Goal: Information Seeking & Learning: Compare options

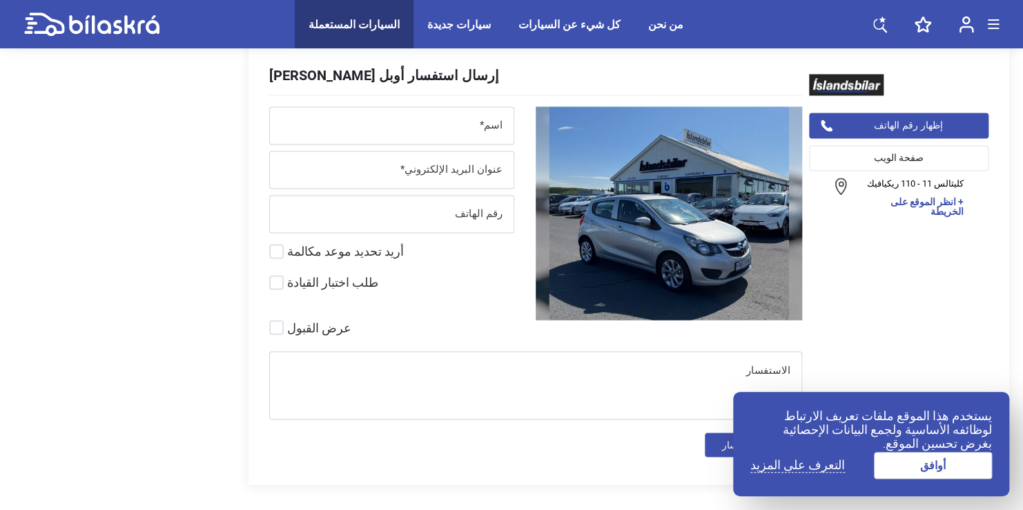
scroll to position [6066, 0]
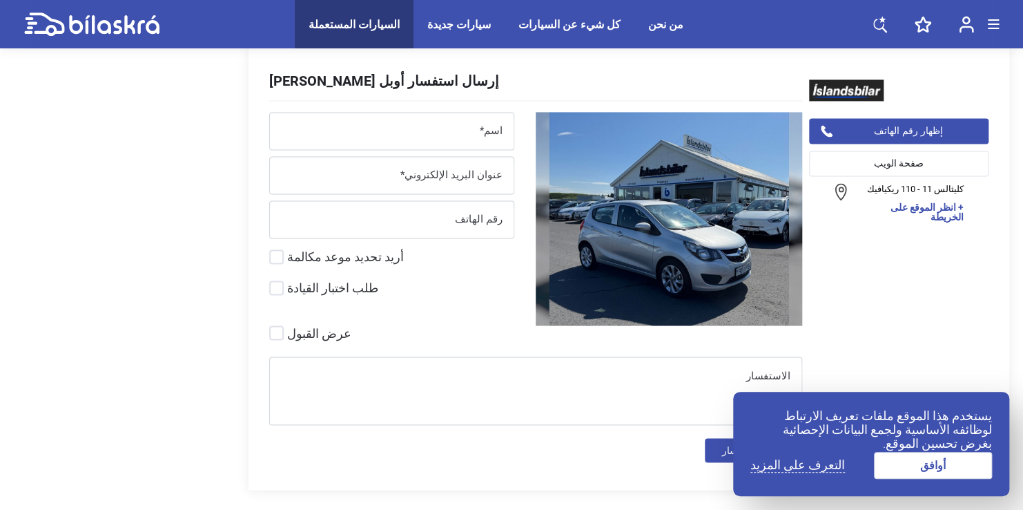
click at [608, 198] on img at bounding box center [669, 218] width 267 height 213
click at [640, 238] on img at bounding box center [669, 218] width 267 height 213
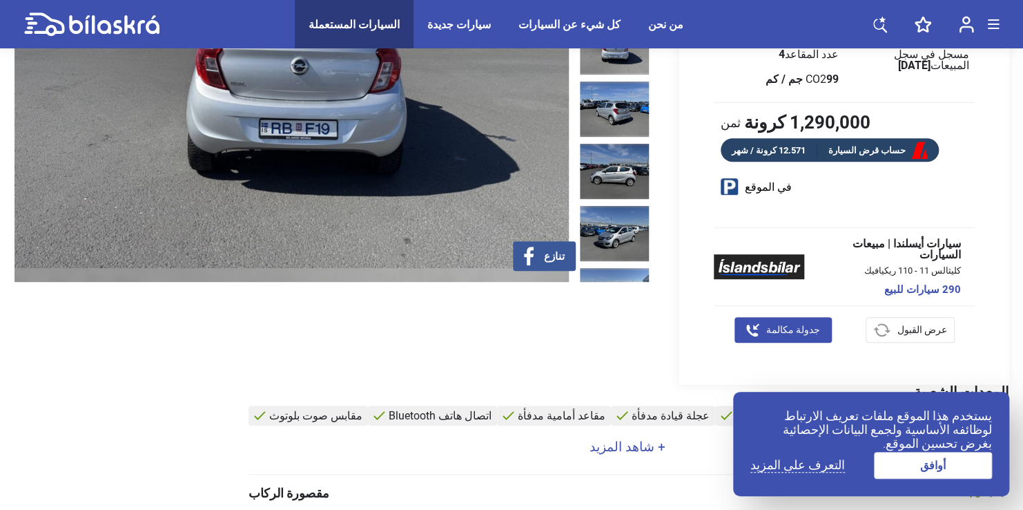
scroll to position [273, 0]
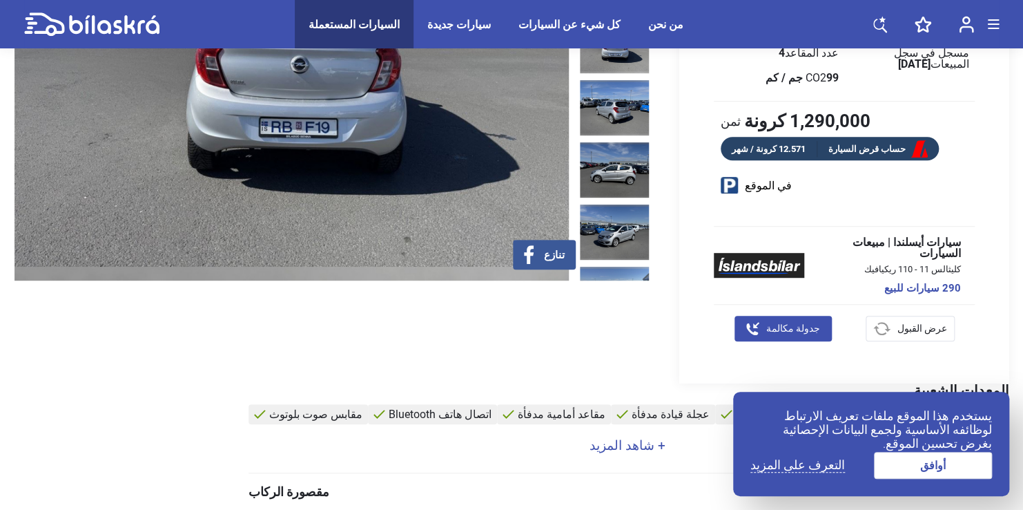
click at [829, 154] on link "حساب قرض السيارة" at bounding box center [879, 149] width 122 height 17
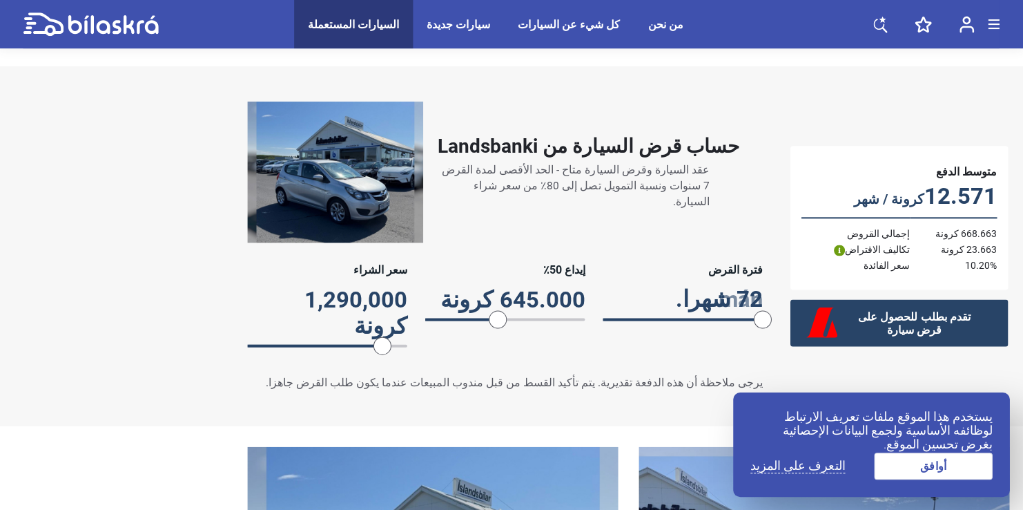
scroll to position [1503, 0]
drag, startPoint x: 500, startPoint y: 332, endPoint x: 502, endPoint y: 364, distance: 31.8
click at [502, 364] on div "حساب قرض السيارة من Landsbanki عقد السيارة وقرض السيارة متاح - الحد الأقصى لمدة…" at bounding box center [506, 246] width 542 height 316
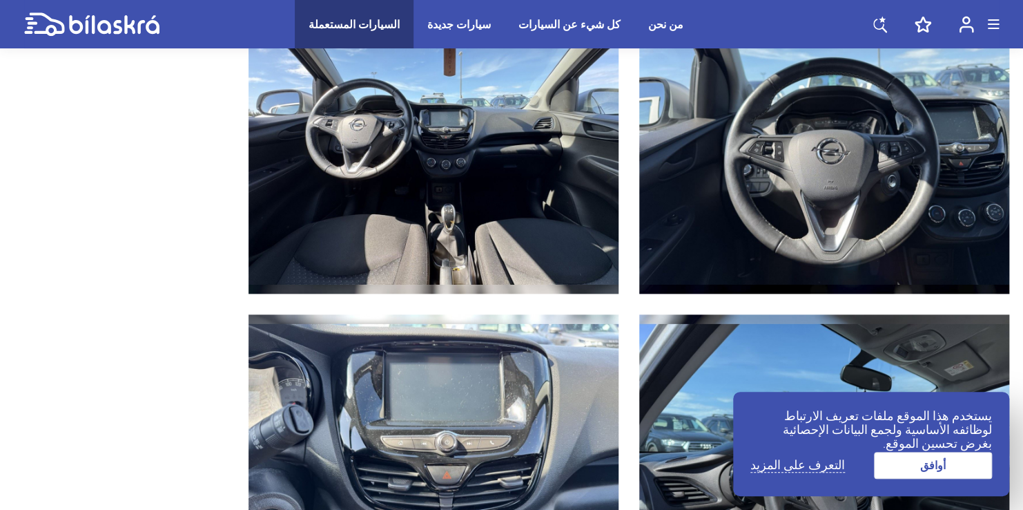
scroll to position [3214, 0]
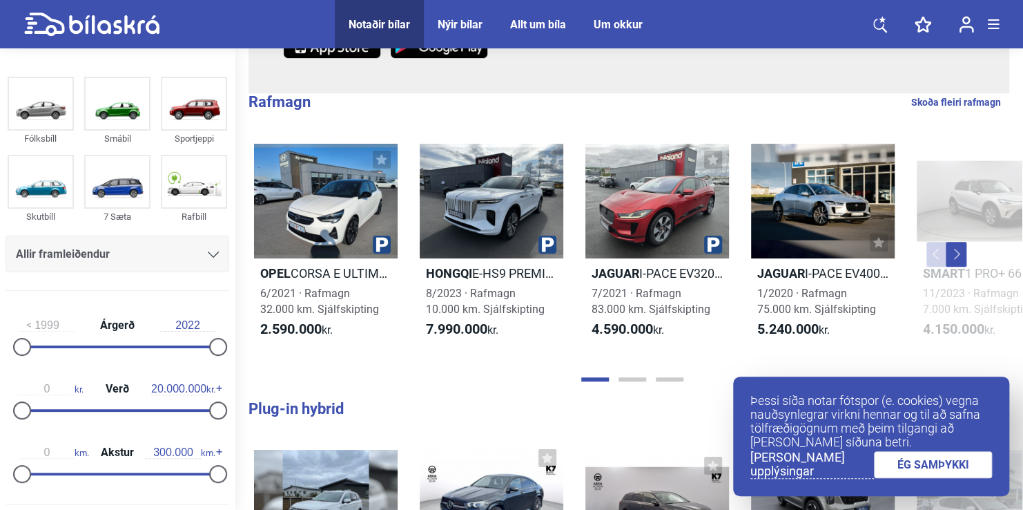
scroll to position [323, 0]
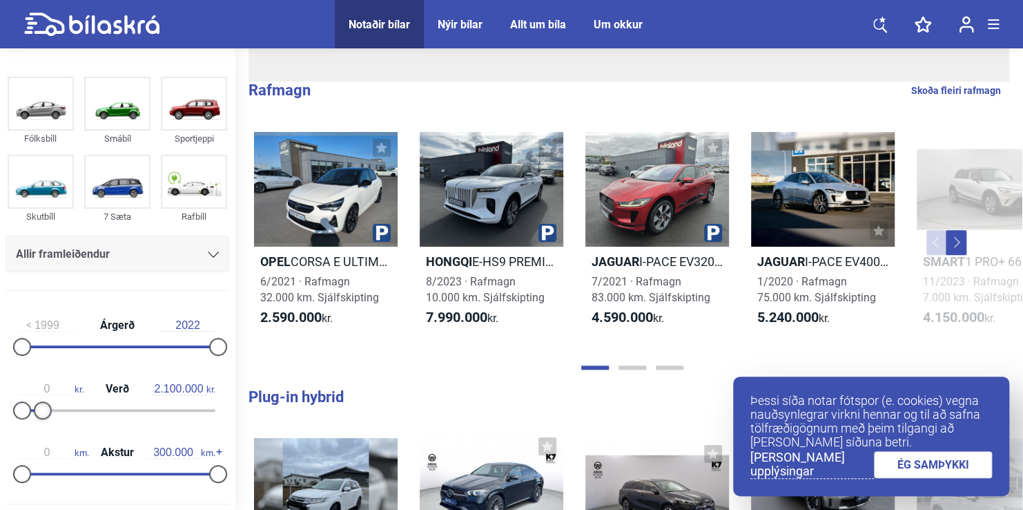
type input "2.200.000"
drag, startPoint x: 210, startPoint y: 406, endPoint x: 39, endPoint y: 387, distance: 171.6
click at [39, 387] on div "0 kr. Verð 2.200.000 kr." at bounding box center [118, 397] width 224 height 64
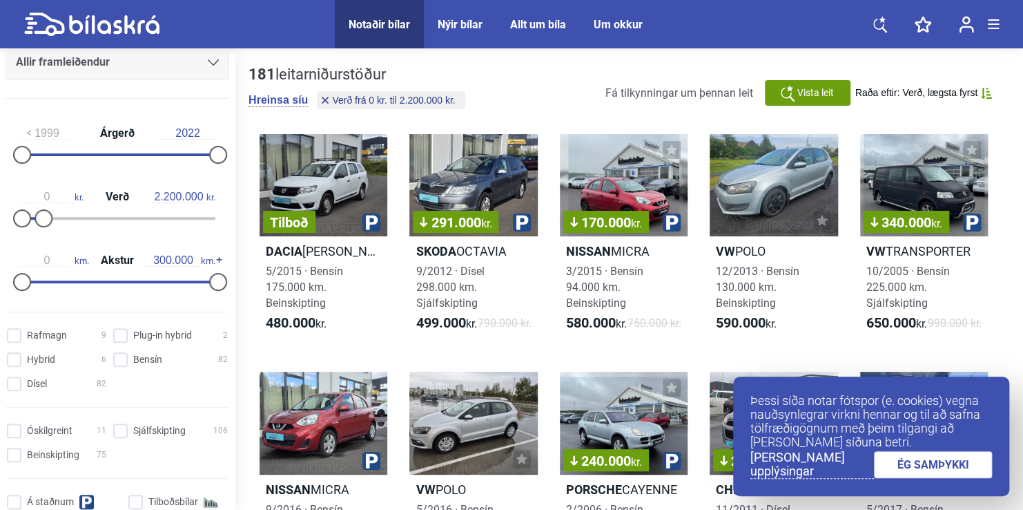
scroll to position [200, 0]
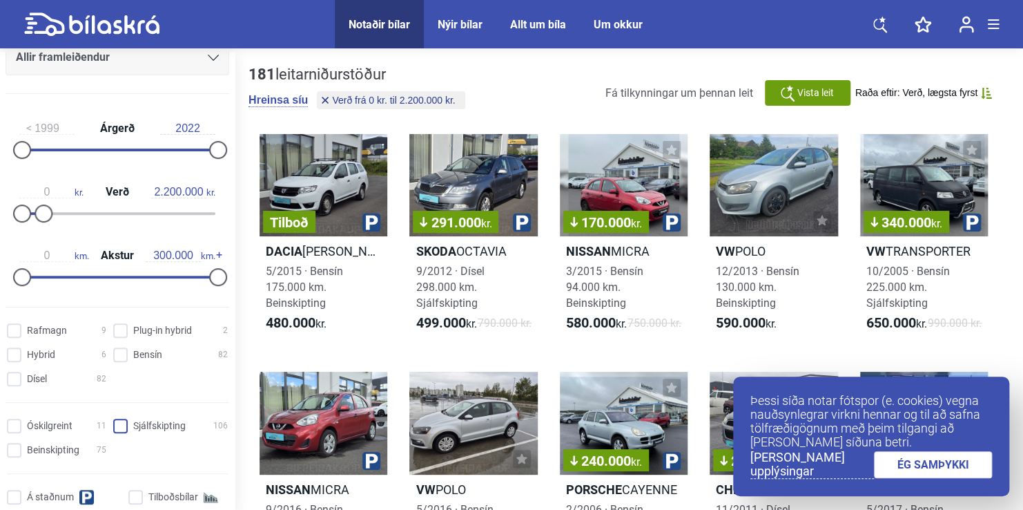
click at [127, 423] on input "Sjálfskipting 106" at bounding box center [172, 426] width 115 height 15
checkbox input "true"
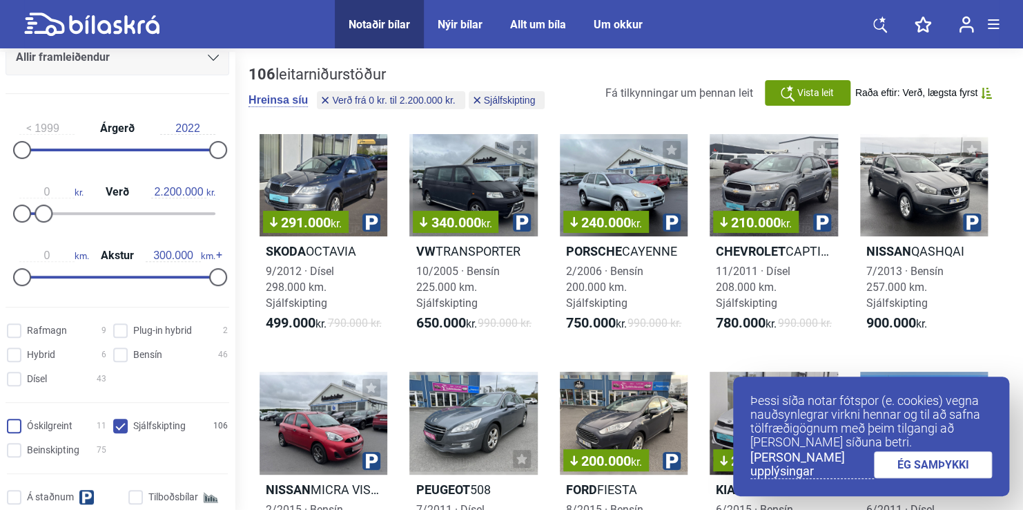
click at [18, 423] on input "Óskilgreint 11" at bounding box center [58, 426] width 99 height 15
checkbox input "true"
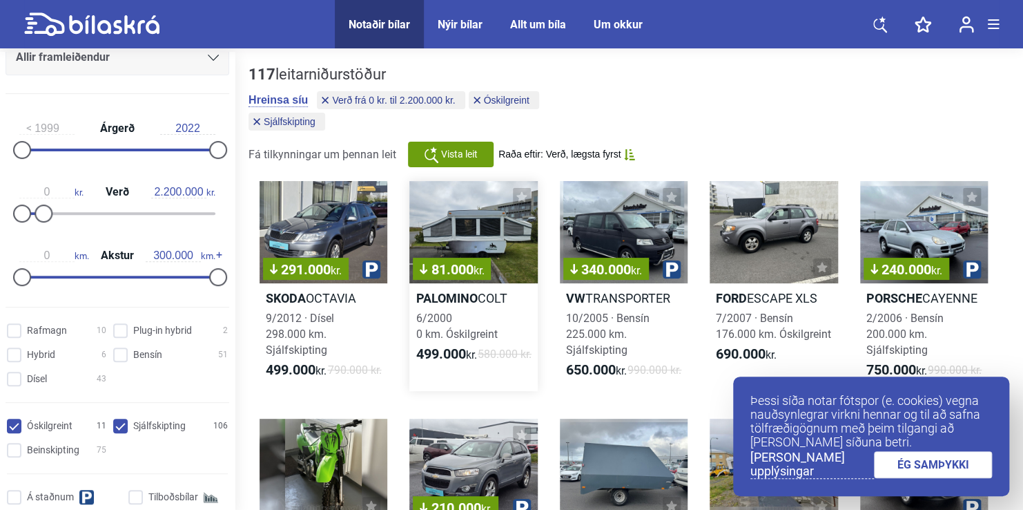
click at [505, 360] on div "499.000 kr. 580.000 kr." at bounding box center [474, 354] width 128 height 17
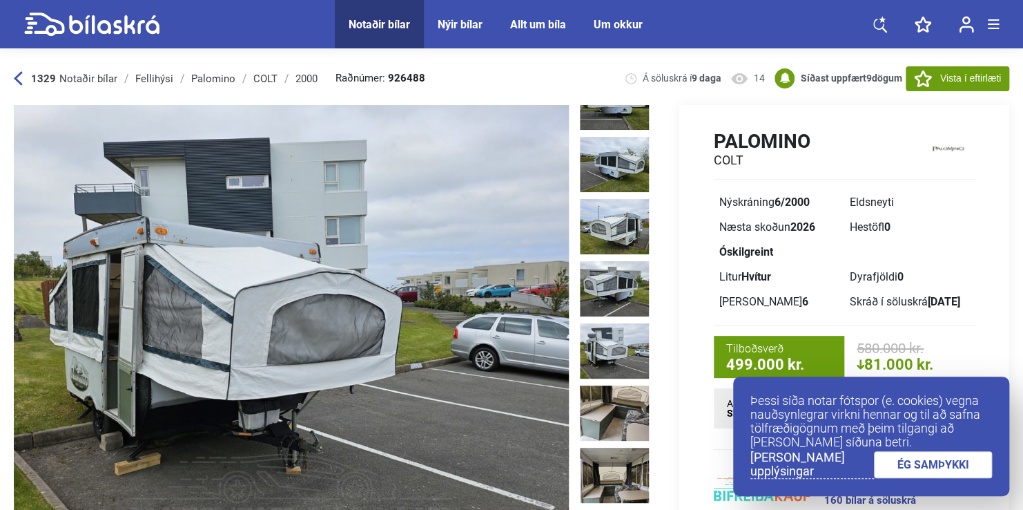
scroll to position [64, 0]
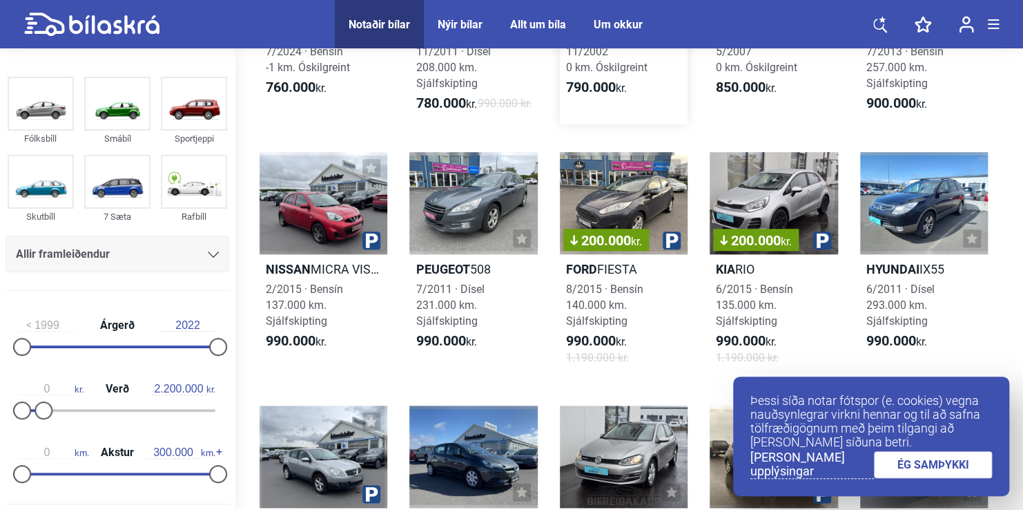
scroll to position [508, 0]
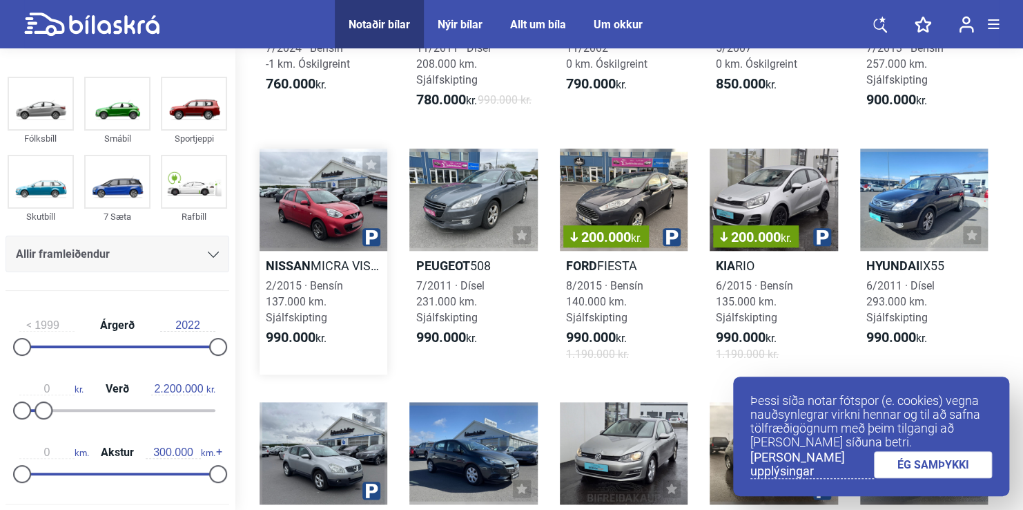
click at [355, 251] on div at bounding box center [324, 199] width 128 height 102
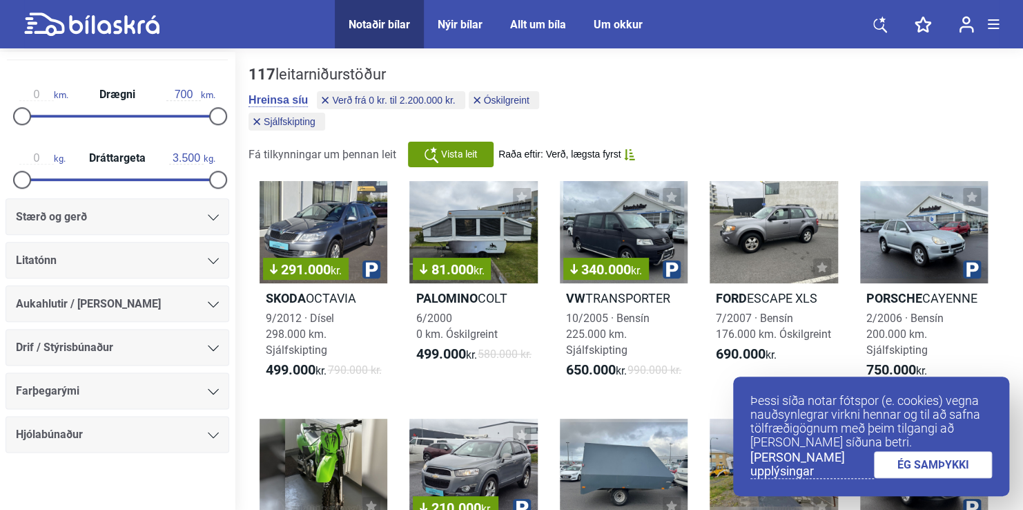
scroll to position [690, 0]
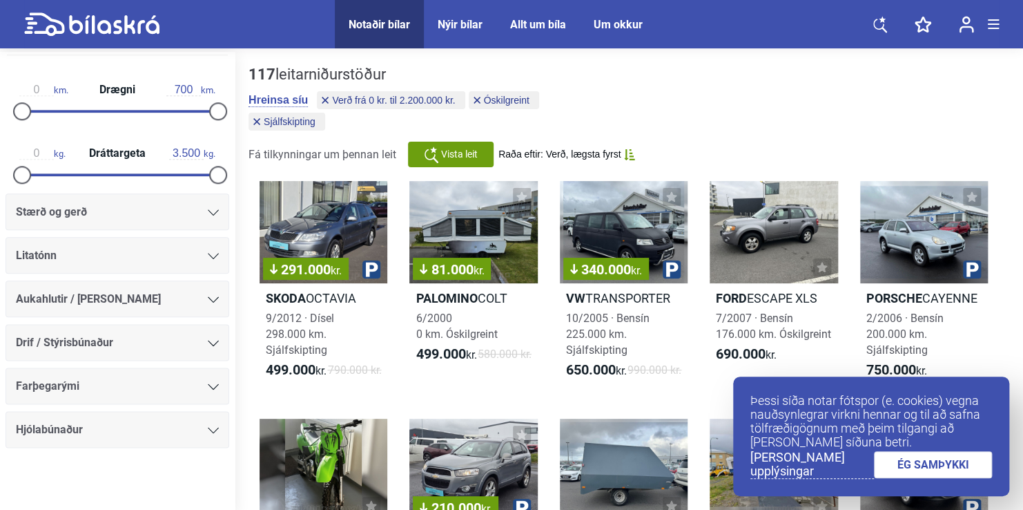
click at [155, 215] on div "Stærð og gerð" at bounding box center [117, 211] width 203 height 19
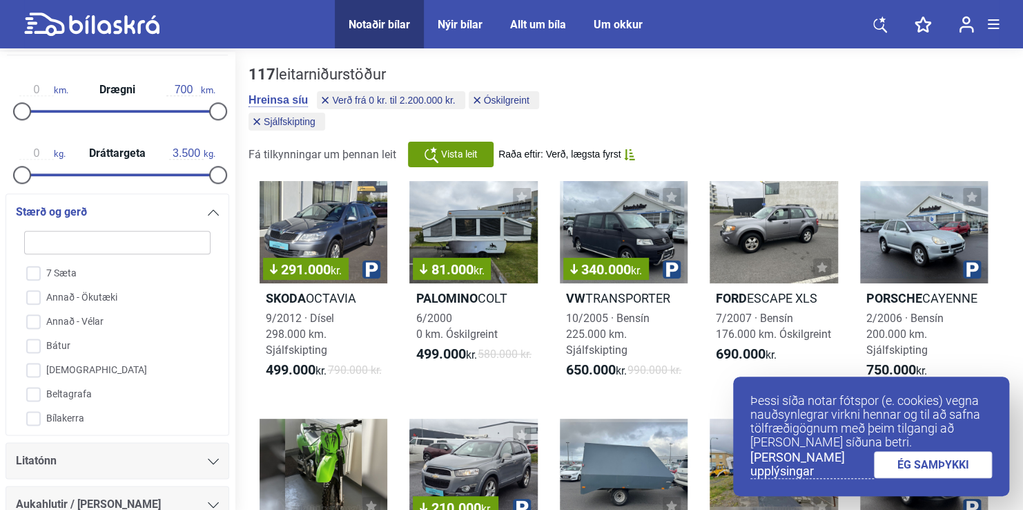
click at [122, 464] on div "Litatónn" at bounding box center [117, 460] width 203 height 19
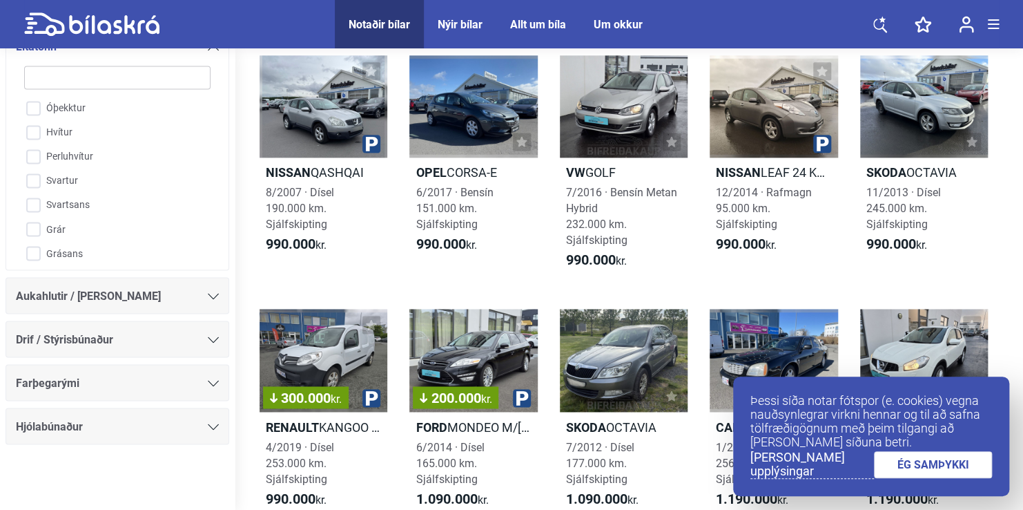
scroll to position [858, 0]
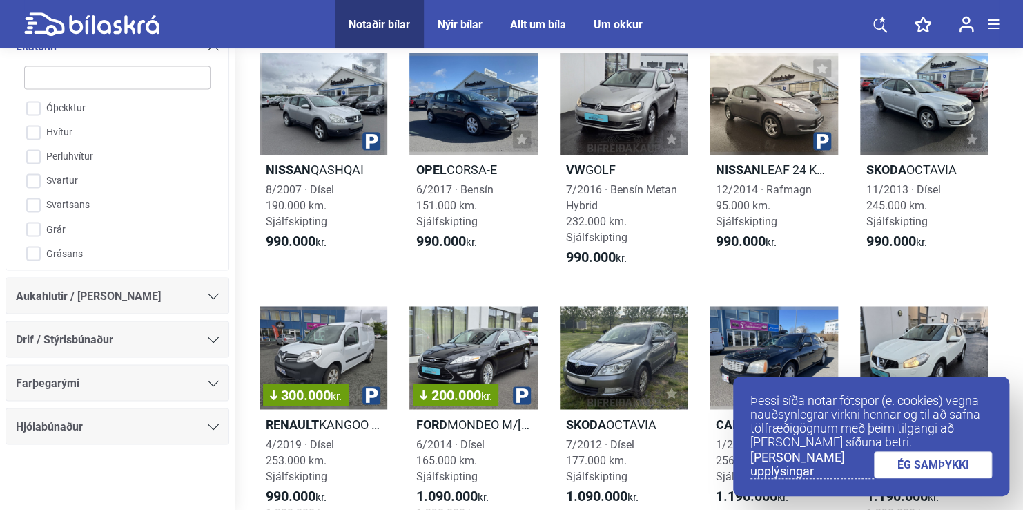
checkbox input "false"
